Goal: Task Accomplishment & Management: Use online tool/utility

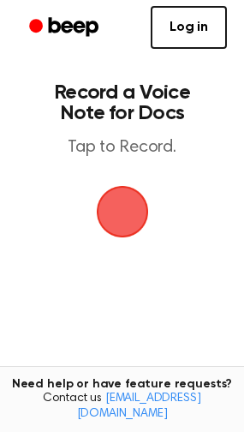
click at [128, 220] on span "button" at bounding box center [123, 212] width 48 height 48
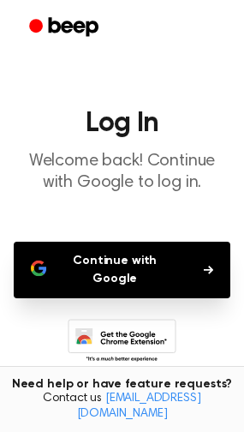
click at [91, 248] on button "Continue with Google" at bounding box center [122, 270] width 217 height 57
click at [87, 335] on icon at bounding box center [84, 339] width 13 height 9
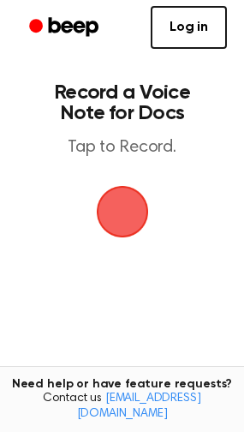
click at [128, 204] on span "button" at bounding box center [123, 212] width 48 height 48
